Goal: Find specific page/section: Find specific page/section

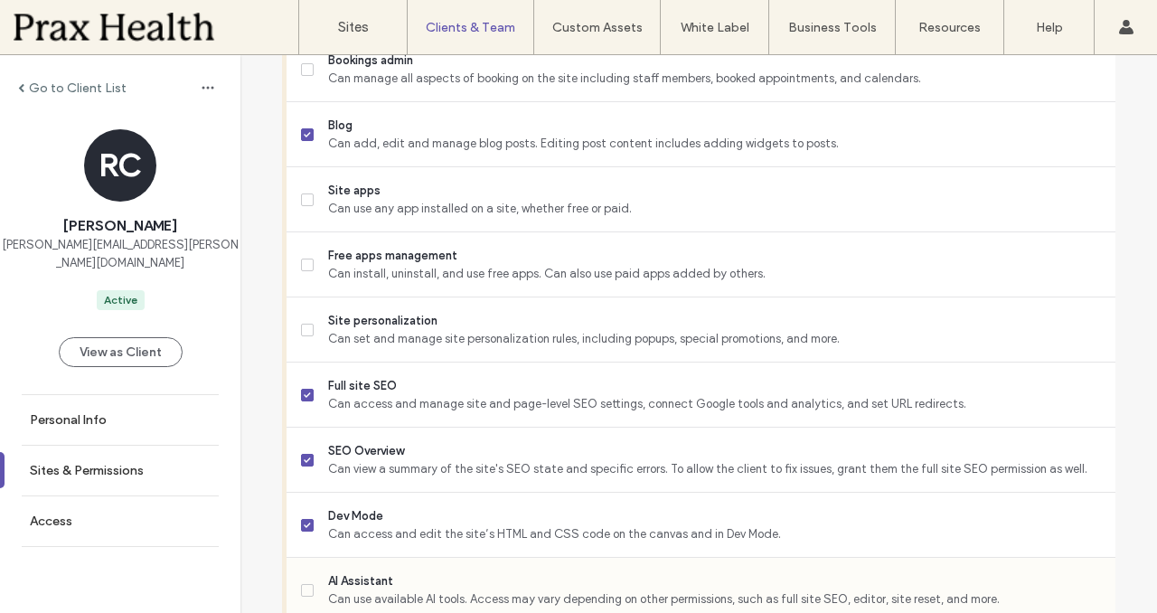
scroll to position [1213, 0]
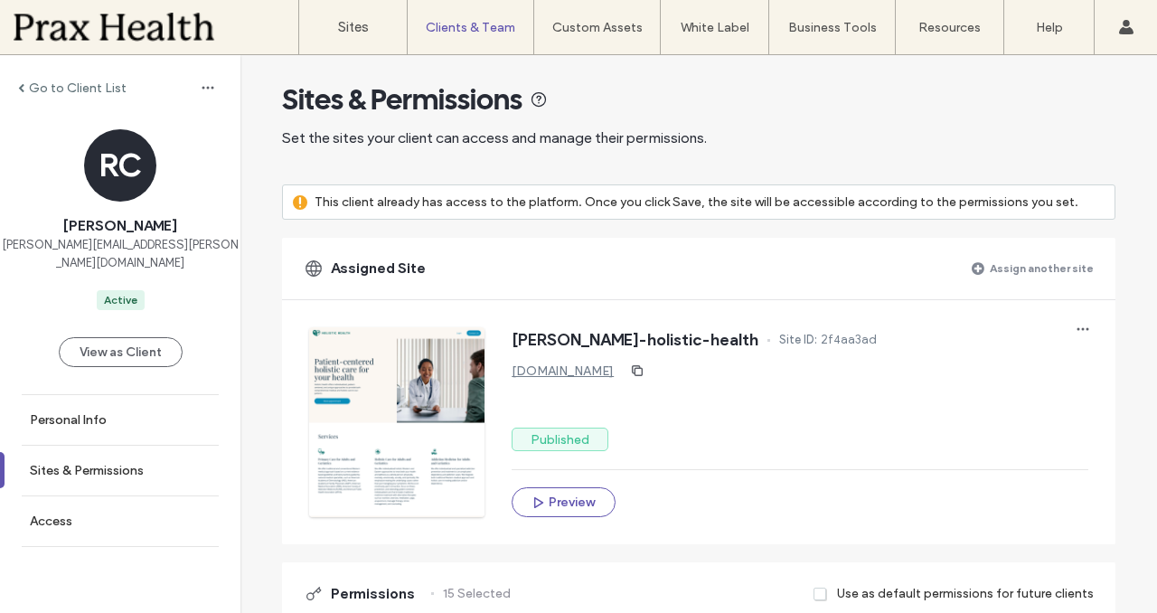
scroll to position [0, 0]
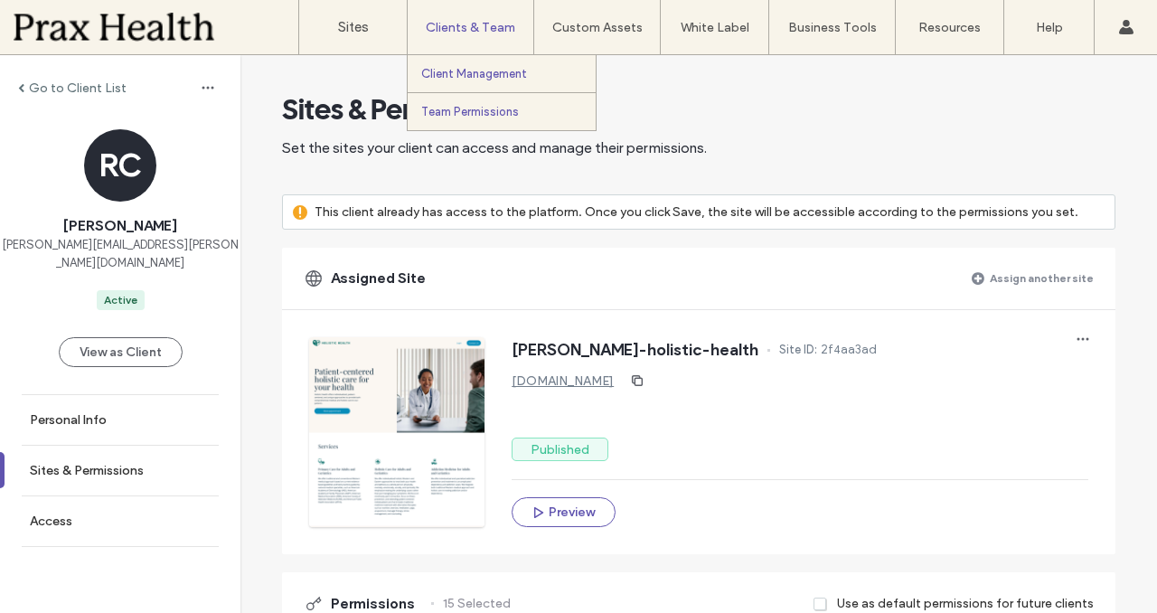
click at [482, 112] on label "Team Permissions" at bounding box center [470, 112] width 98 height 14
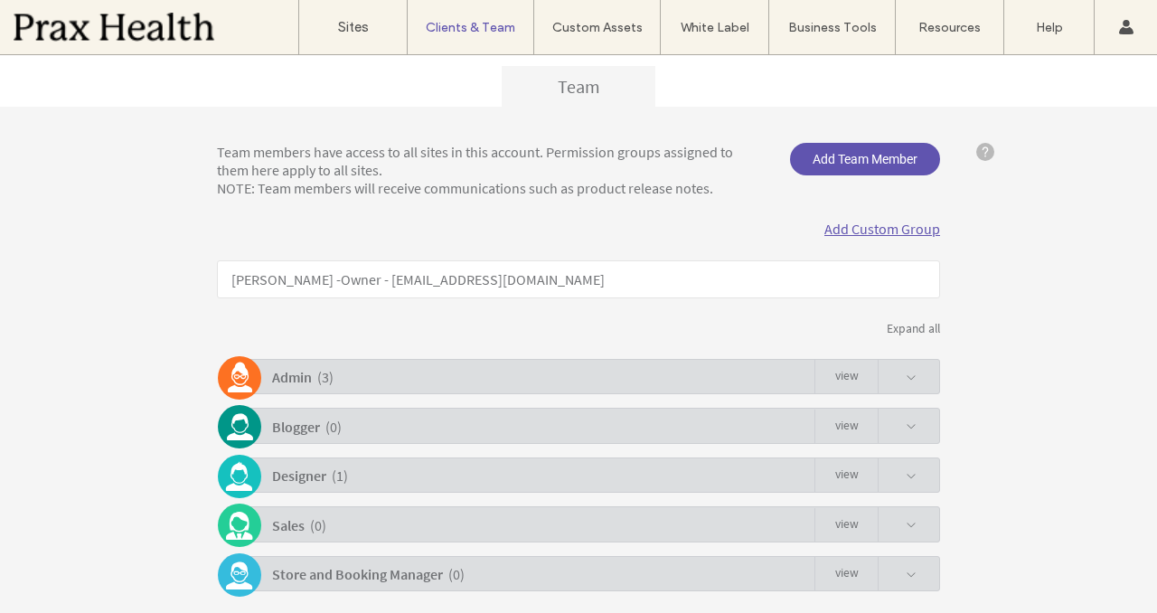
scroll to position [244, 0]
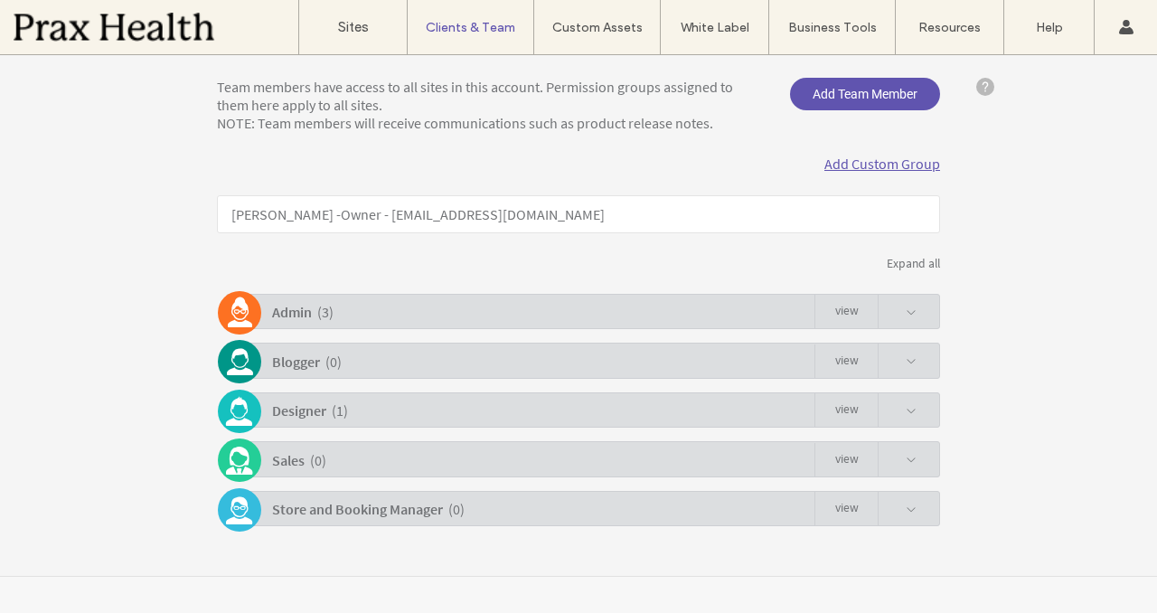
click at [907, 315] on span at bounding box center [910, 312] width 11 height 11
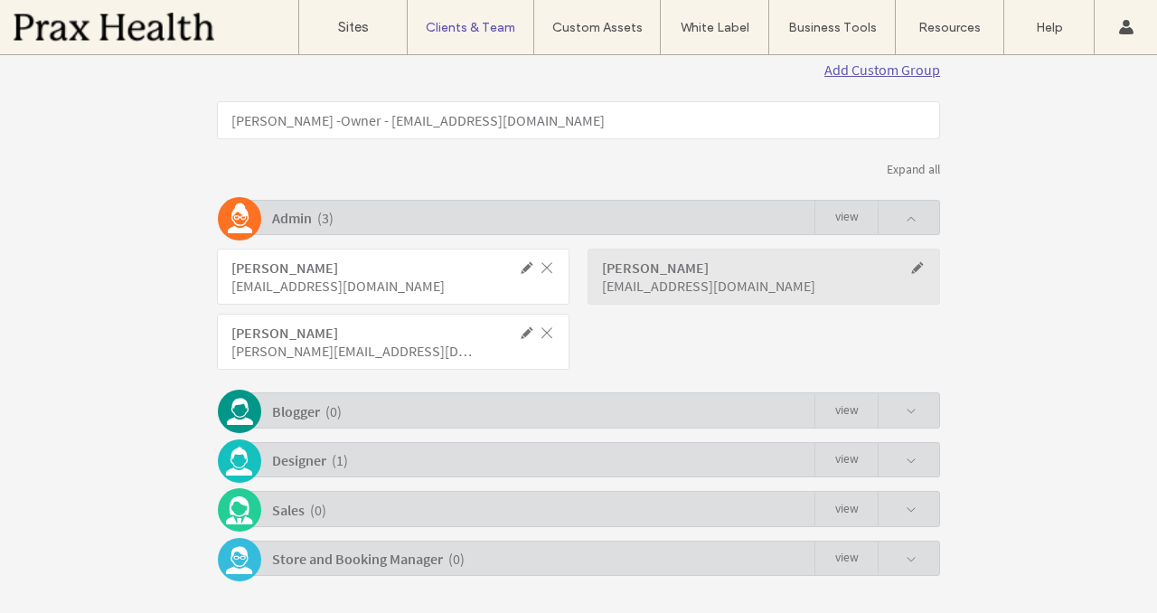
scroll to position [388, 0]
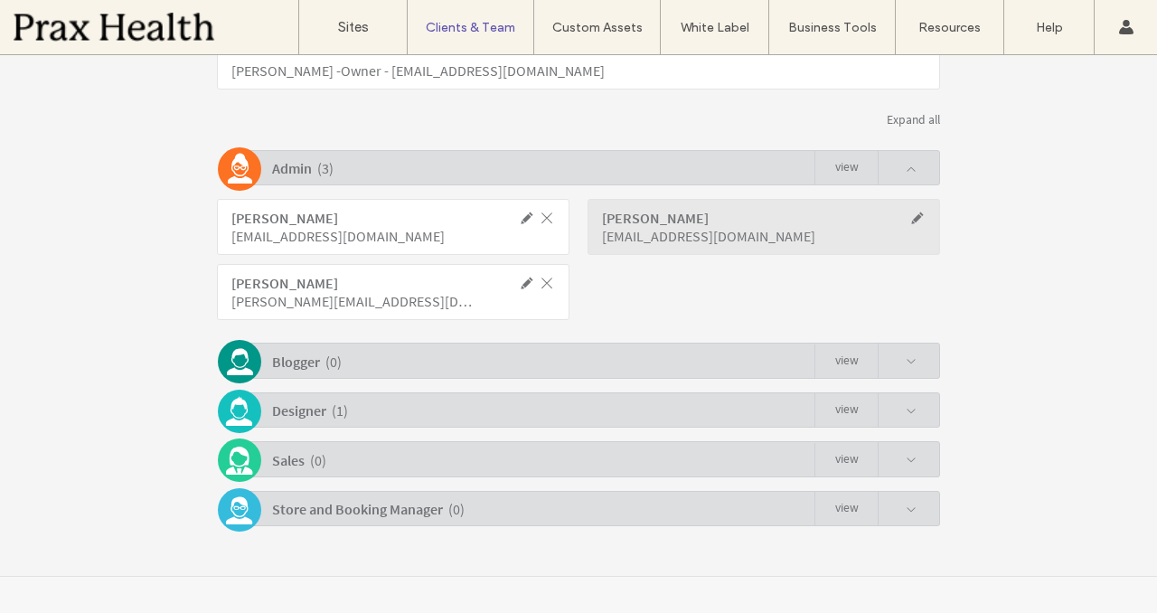
click at [519, 286] on span at bounding box center [527, 283] width 16 height 16
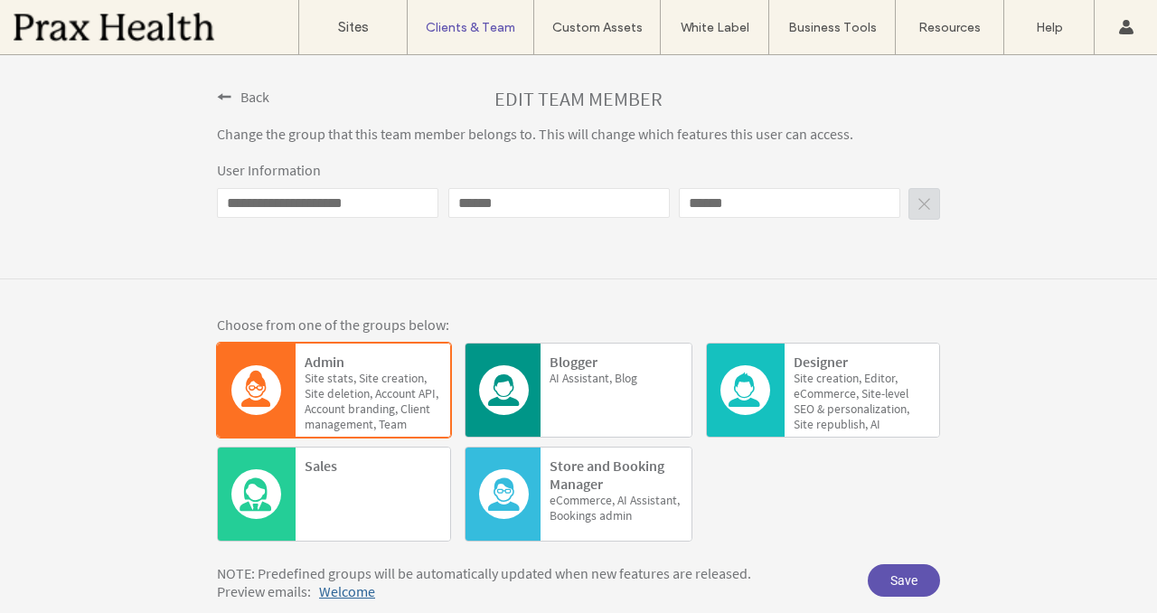
scroll to position [277, 0]
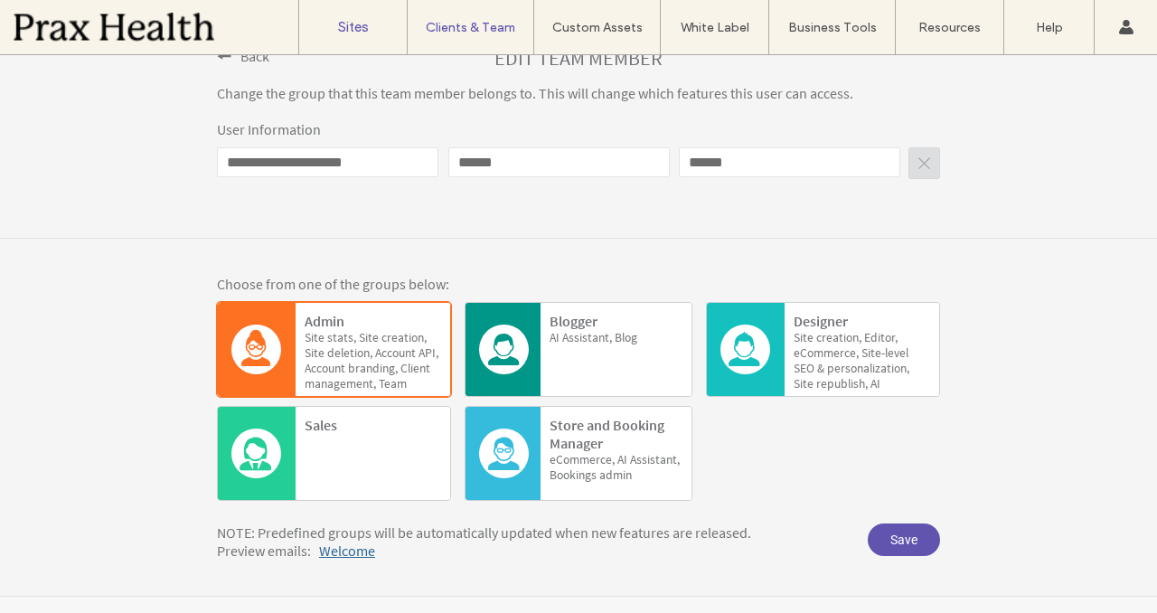
click at [349, 29] on label "Sites" at bounding box center [353, 27] width 31 height 16
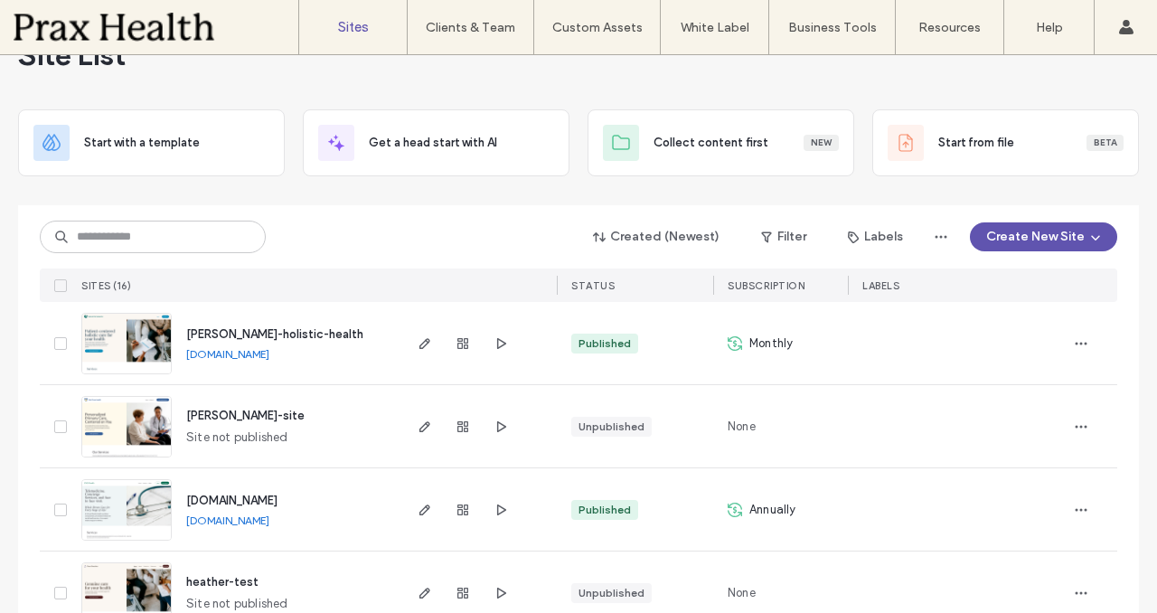
scroll to position [136, 0]
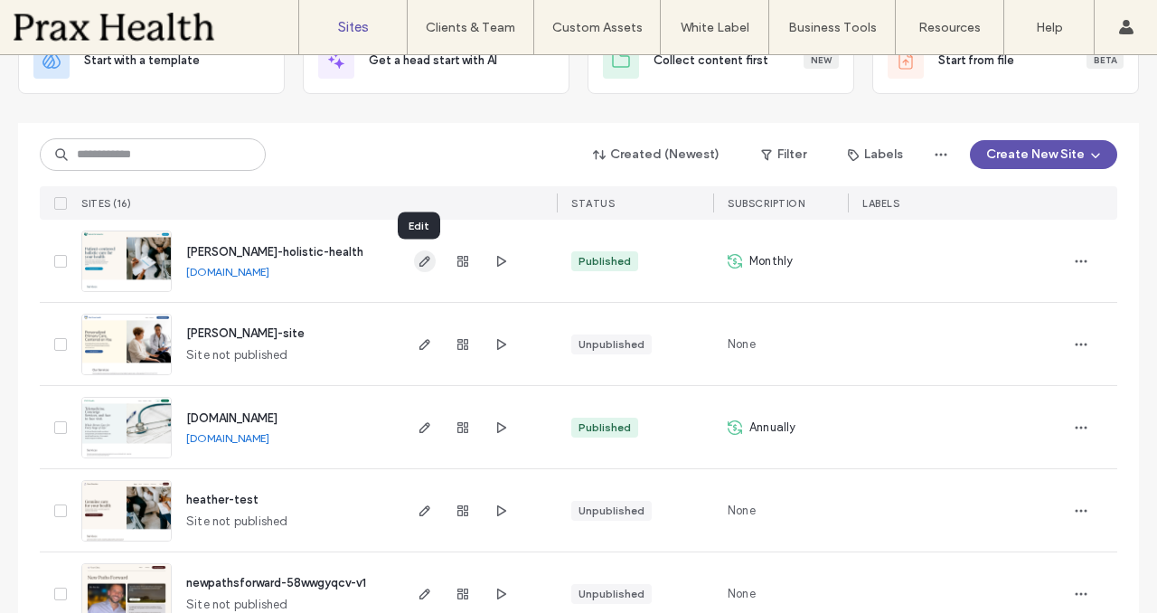
click at [419, 264] on use "button" at bounding box center [424, 261] width 11 height 11
